Goal: Task Accomplishment & Management: Use online tool/utility

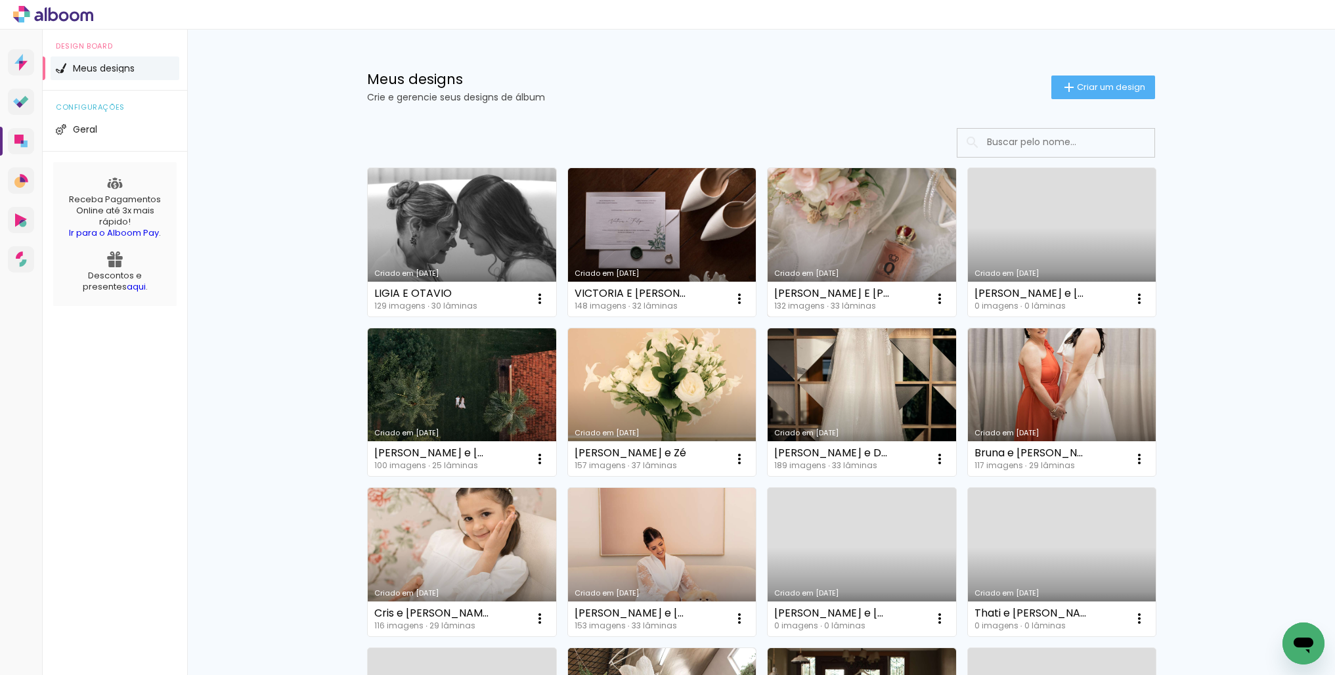
click at [826, 216] on link "Criado em [DATE]" at bounding box center [862, 242] width 188 height 148
